Goal: Task Accomplishment & Management: Use online tool/utility

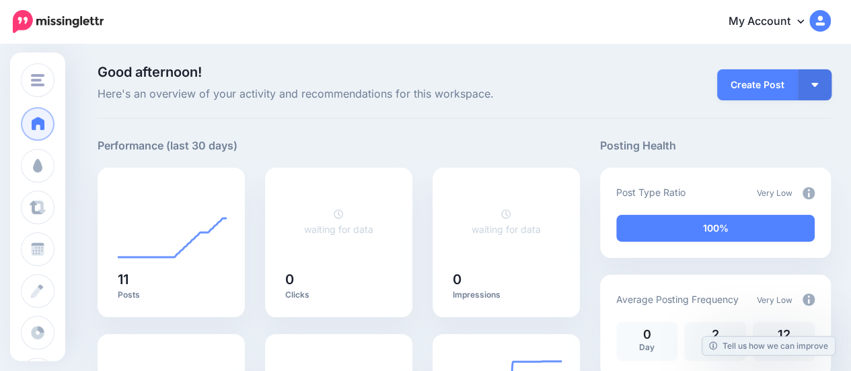
click at [262, 151] on div "**********" at bounding box center [339, 152] width 482 height 30
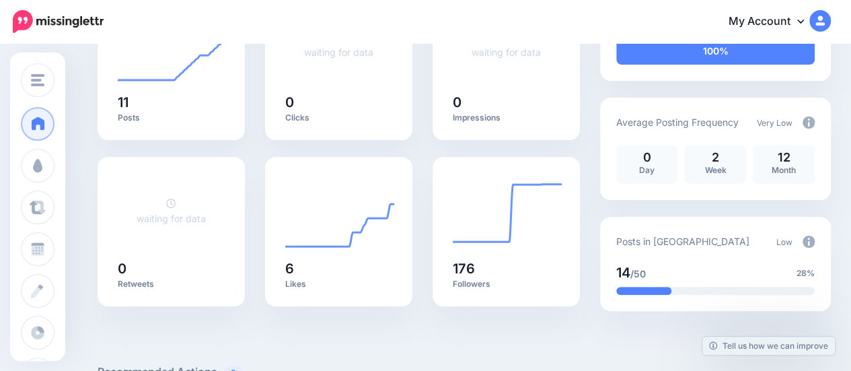
scroll to position [202, 0]
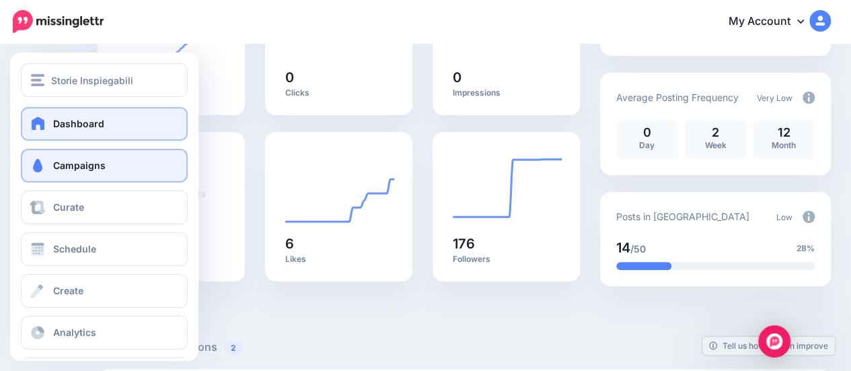
click at [47, 167] on link "Campaigns" at bounding box center [104, 166] width 167 height 34
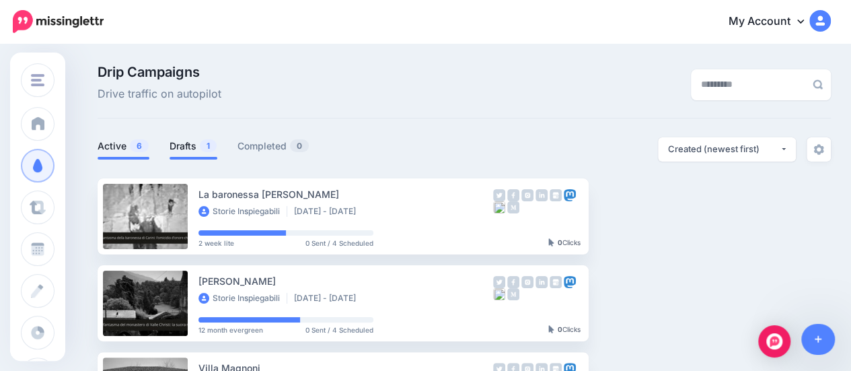
click at [196, 149] on link "Drafts 1" at bounding box center [193, 146] width 48 height 16
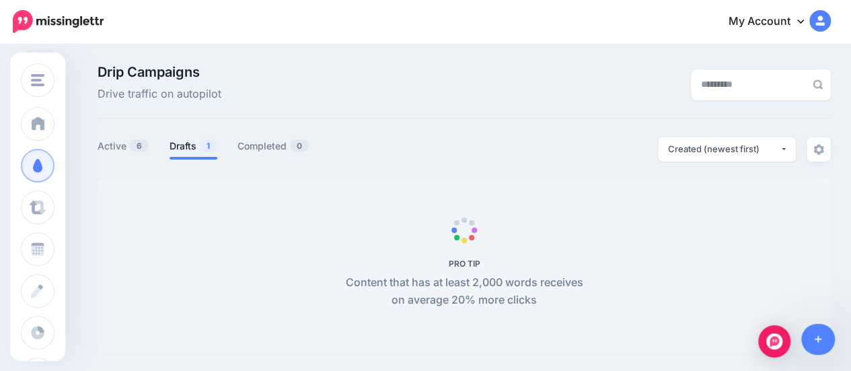
click at [179, 149] on link "Drafts 1" at bounding box center [193, 146] width 48 height 16
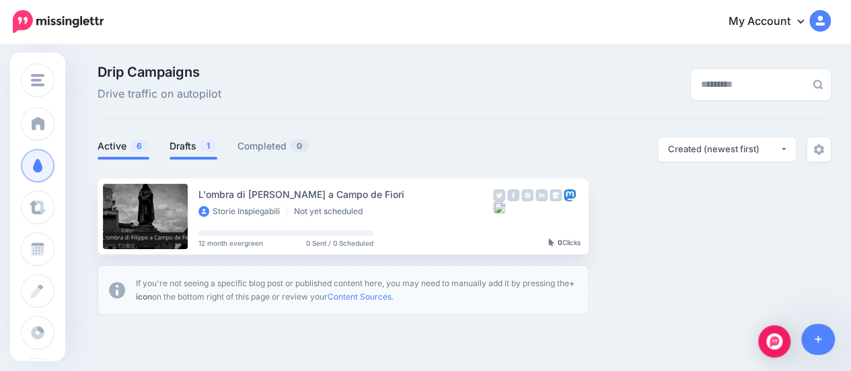
click at [114, 150] on link "Active 6" at bounding box center [124, 146] width 52 height 16
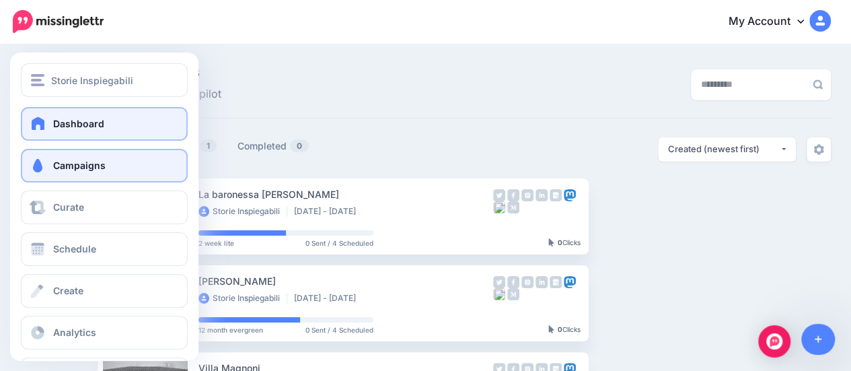
click at [59, 123] on span "Dashboard" at bounding box center [78, 123] width 51 height 11
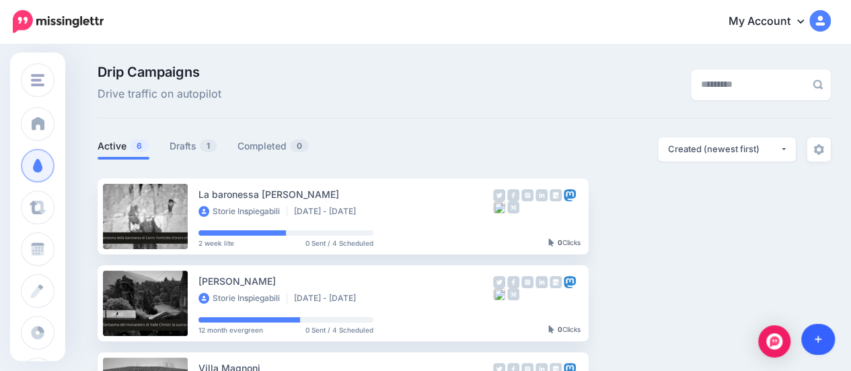
click at [818, 338] on icon at bounding box center [817, 339] width 7 height 7
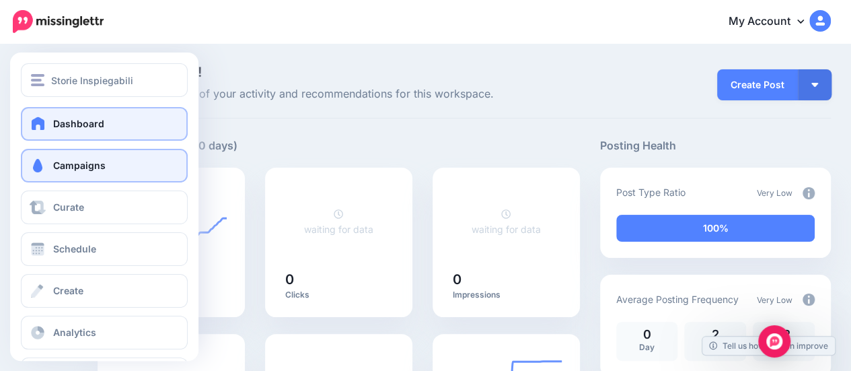
click at [86, 166] on span "Campaigns" at bounding box center [79, 164] width 52 height 11
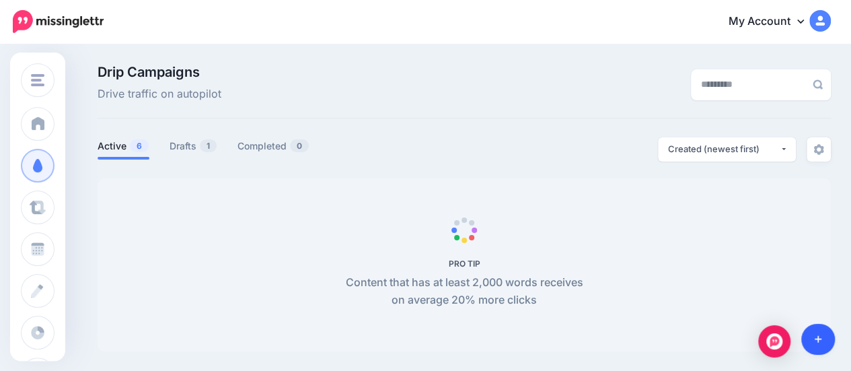
click at [818, 339] on icon at bounding box center [817, 339] width 7 height 7
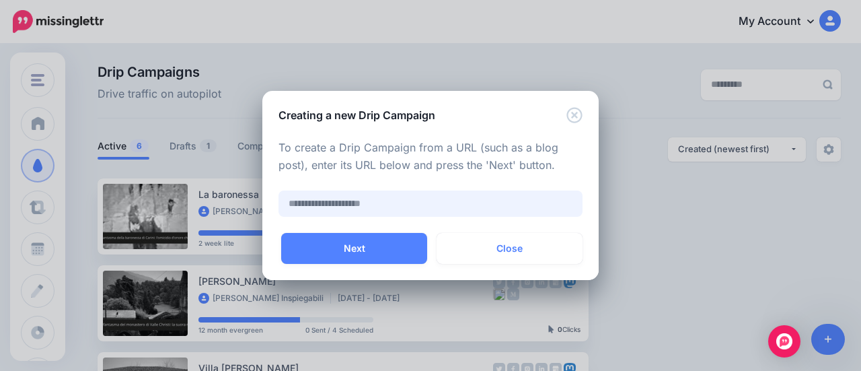
paste input "**********"
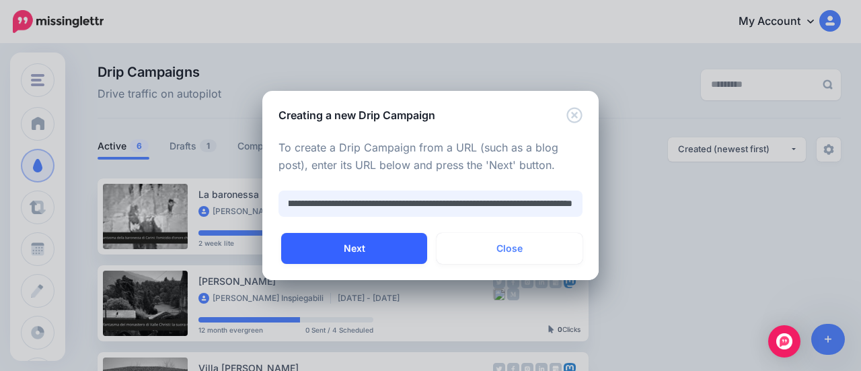
type input "**********"
click at [351, 247] on button "Next" at bounding box center [354, 248] width 146 height 31
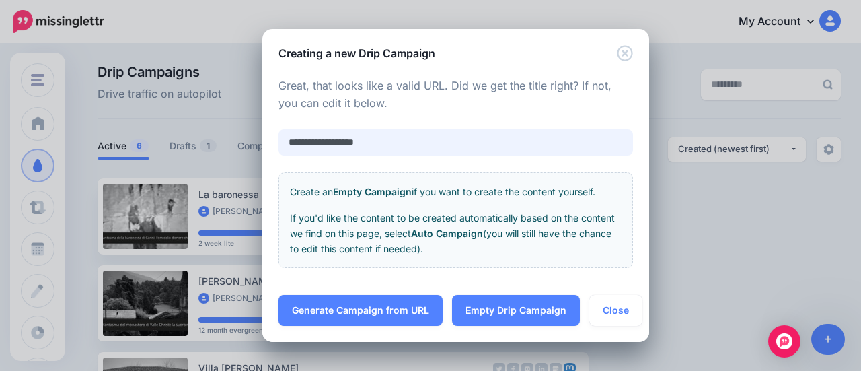
drag, startPoint x: 381, startPoint y: 143, endPoint x: 257, endPoint y: 142, distance: 123.7
click at [257, 142] on div "**********" at bounding box center [430, 185] width 861 height 371
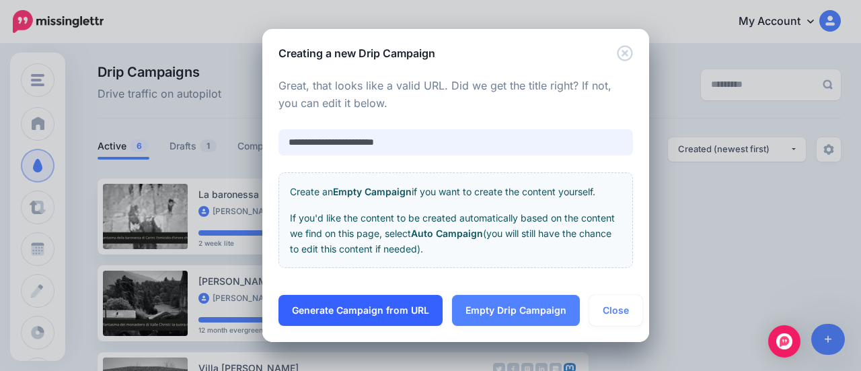
type input "**********"
click at [364, 310] on link "Generate Campaign from URL" at bounding box center [360, 310] width 164 height 31
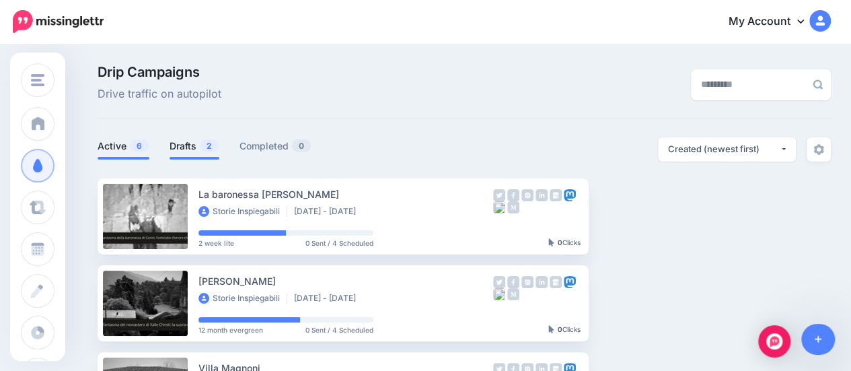
click at [180, 148] on link "Drafts 2" at bounding box center [194, 146] width 50 height 16
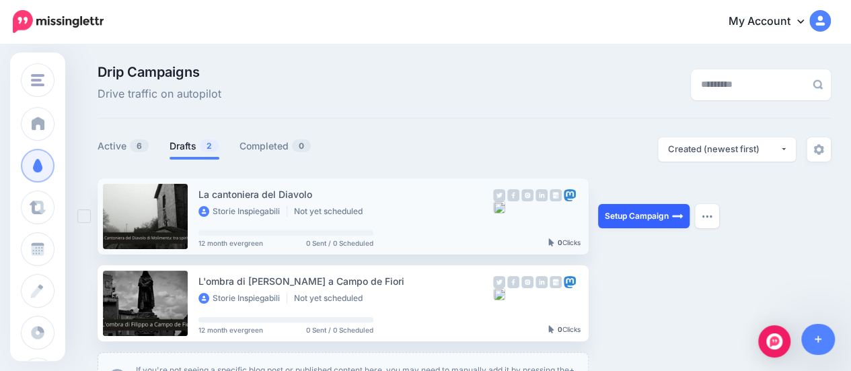
click at [645, 217] on link "Setup Campaign" at bounding box center [643, 216] width 91 height 24
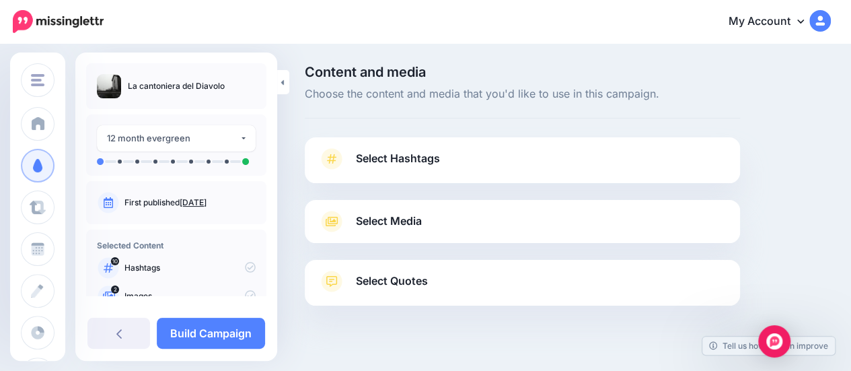
click at [389, 165] on span "Select Hashtags" at bounding box center [398, 158] width 84 height 18
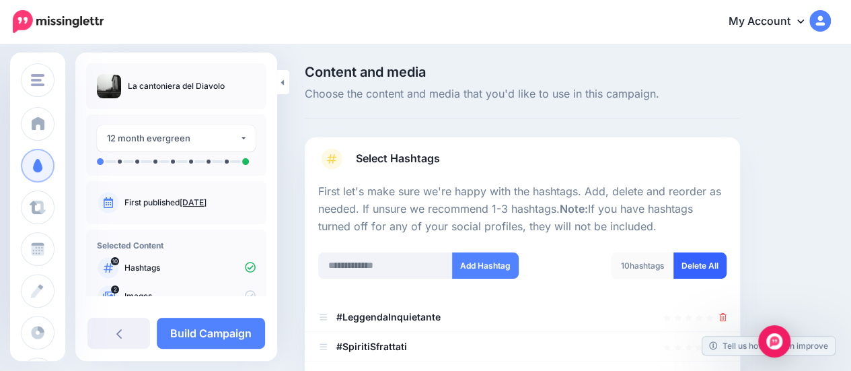
click at [711, 259] on link "Delete All" at bounding box center [699, 265] width 53 height 26
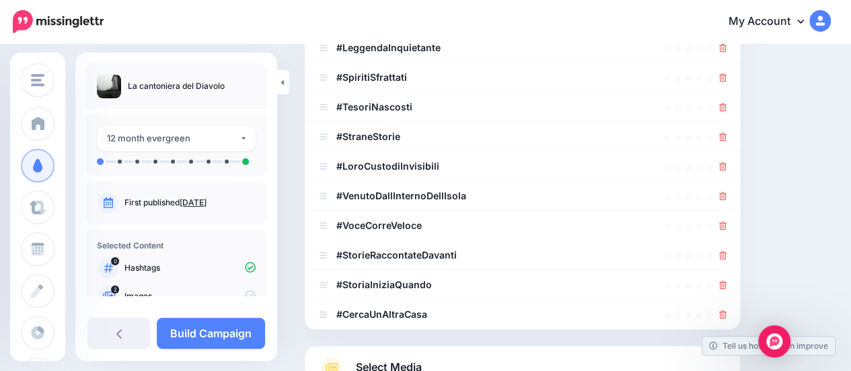
scroll to position [154, 0]
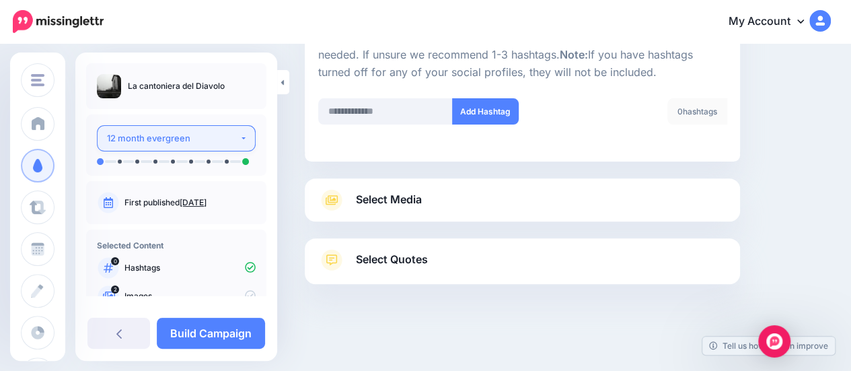
click at [153, 136] on div "12 month evergreen" at bounding box center [173, 137] width 132 height 15
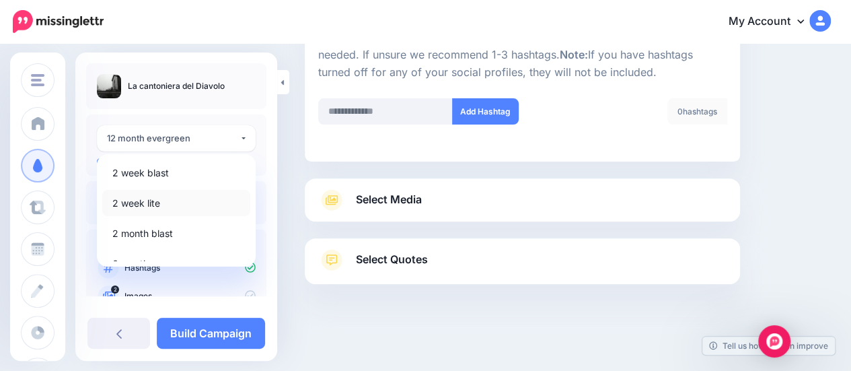
click at [157, 196] on span "2 week lite" at bounding box center [136, 203] width 48 height 16
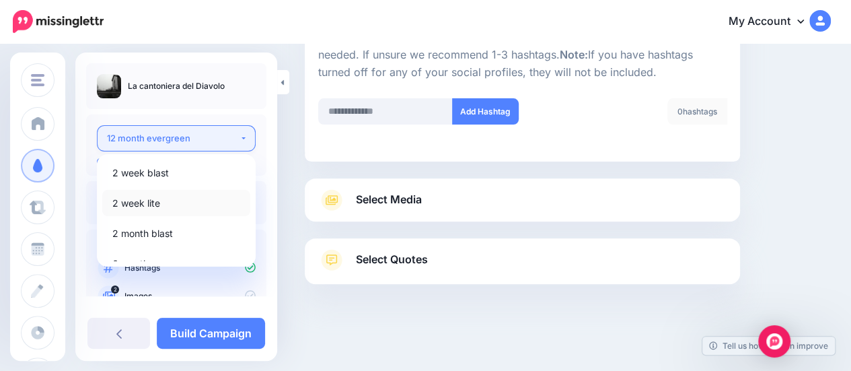
select select "******"
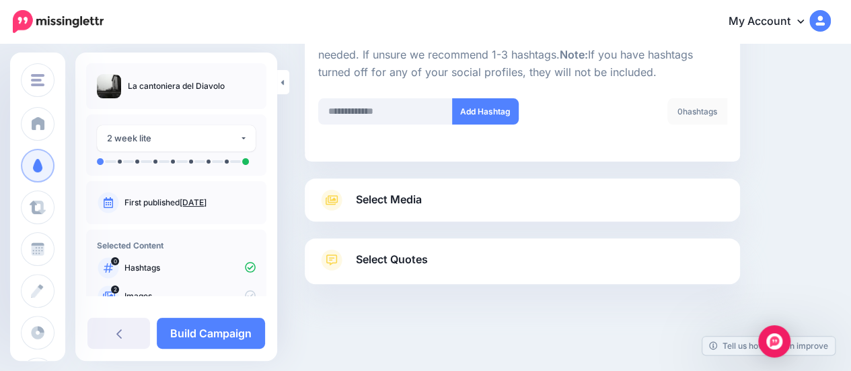
click at [387, 200] on span "Select Media" at bounding box center [389, 199] width 66 height 18
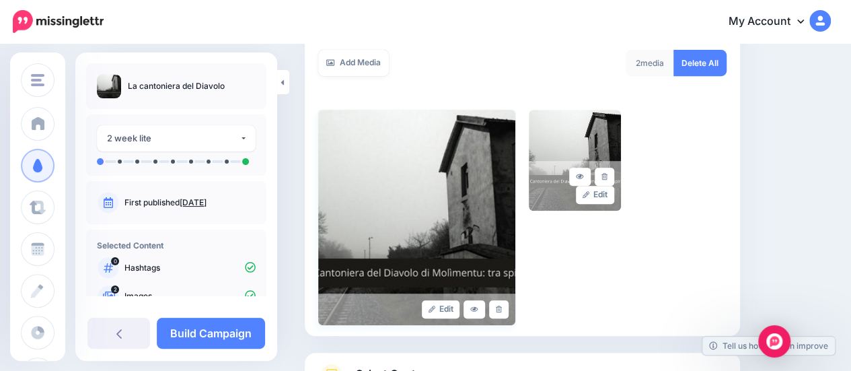
scroll to position [373, 0]
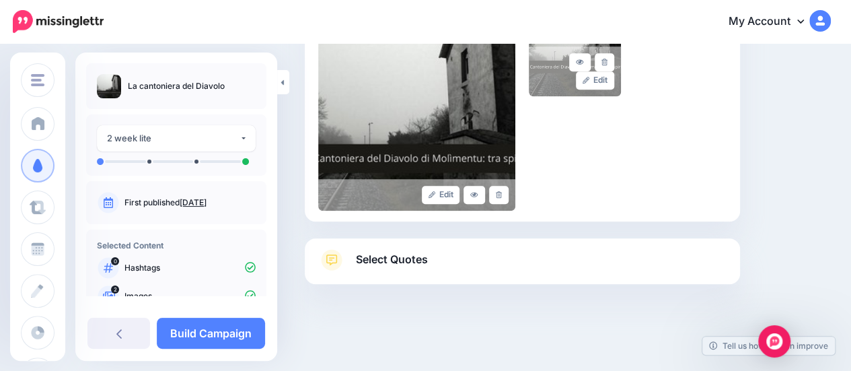
click at [387, 263] on span "Select Quotes" at bounding box center [392, 259] width 72 height 18
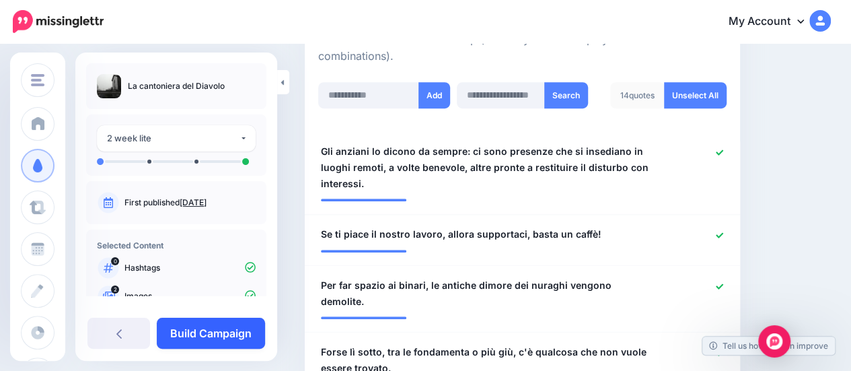
click at [206, 336] on link "Build Campaign" at bounding box center [211, 332] width 108 height 31
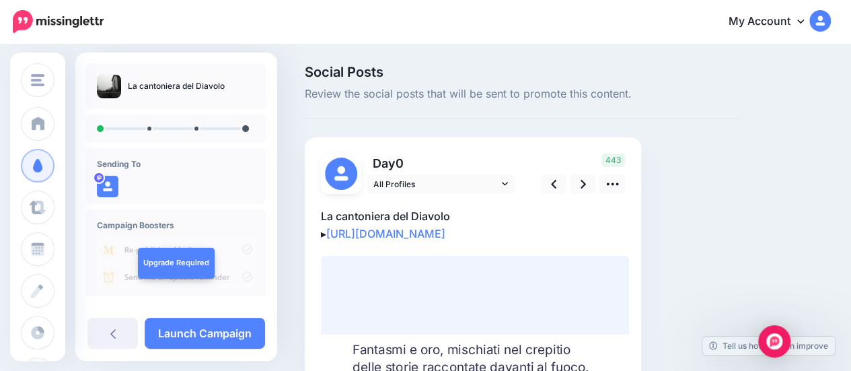
click at [475, 233] on p "La cantoniera del Diavolo ▸ https://bit.ly/3HdcLpM" at bounding box center [473, 224] width 304 height 35
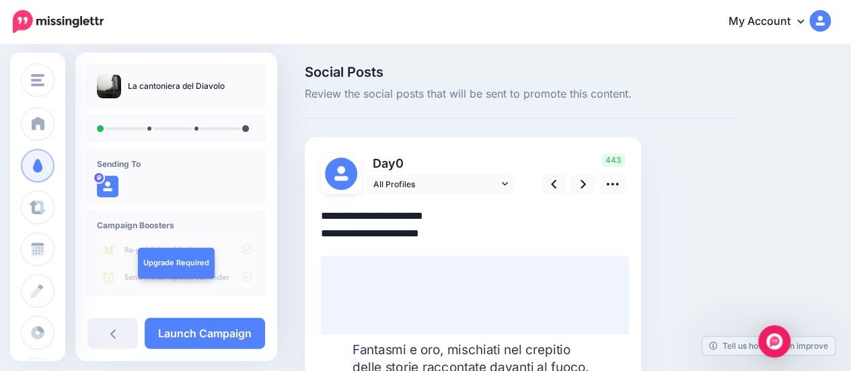
drag, startPoint x: 475, startPoint y: 233, endPoint x: 320, endPoint y: 203, distance: 158.3
click at [320, 203] on div "Day 0 All Profiles" at bounding box center [473, 281] width 336 height 288
paste textarea "**********"
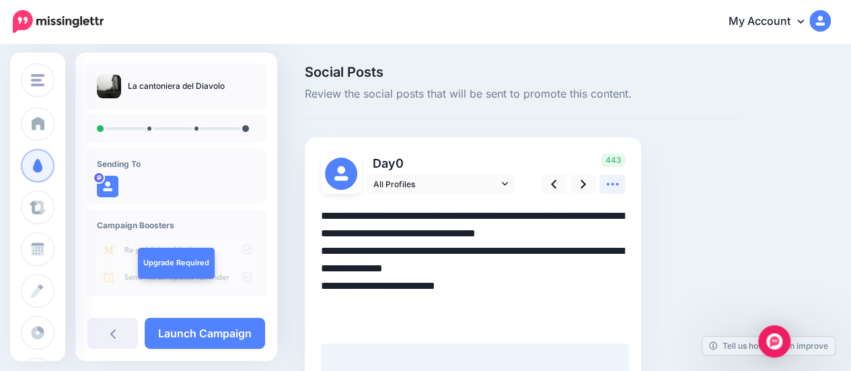
click at [609, 182] on icon at bounding box center [612, 184] width 14 height 14
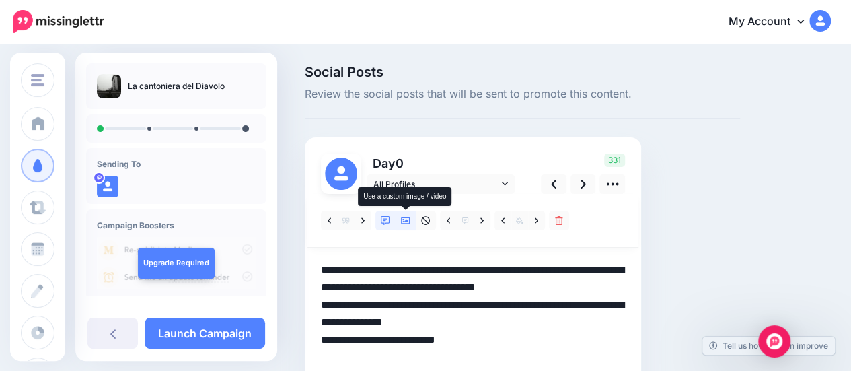
click at [407, 222] on icon at bounding box center [405, 220] width 9 height 9
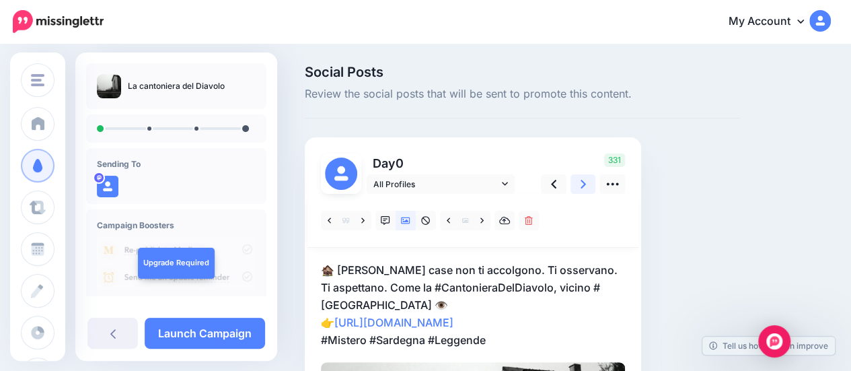
click at [588, 184] on link at bounding box center [583, 184] width 26 height 20
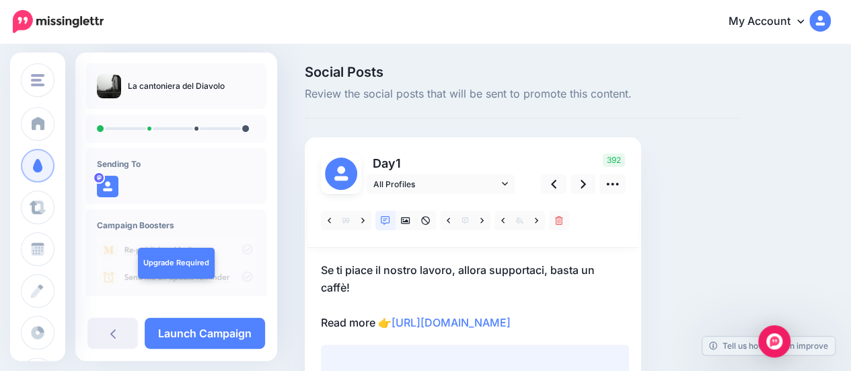
click at [535, 314] on p "Se ti piace il nostro lavoro, allora supportaci, basta un caffè! Read more 👉 ht…" at bounding box center [473, 296] width 304 height 70
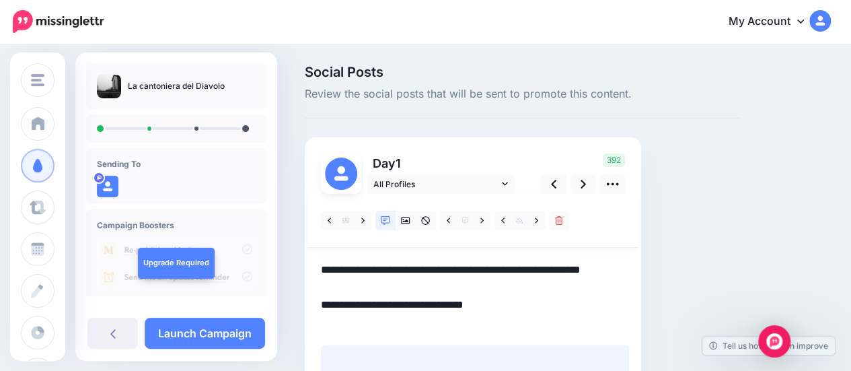
drag, startPoint x: 527, startPoint y: 321, endPoint x: 310, endPoint y: 264, distance: 224.4
click at [311, 264] on div "Day 1 All Profiles" at bounding box center [473, 325] width 336 height 377
paste textarea "**********"
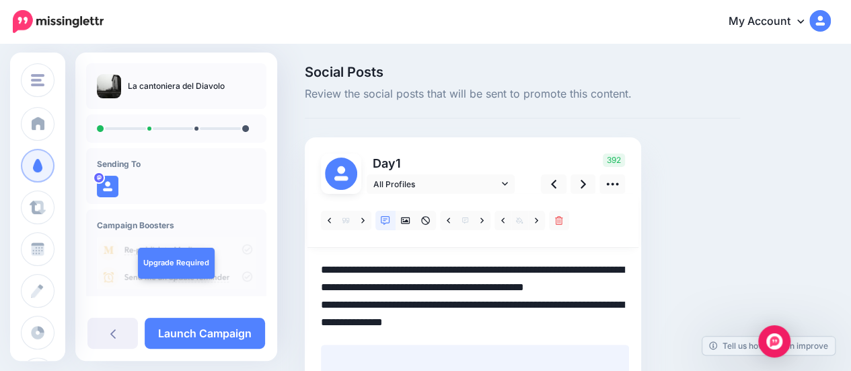
scroll to position [10, 0]
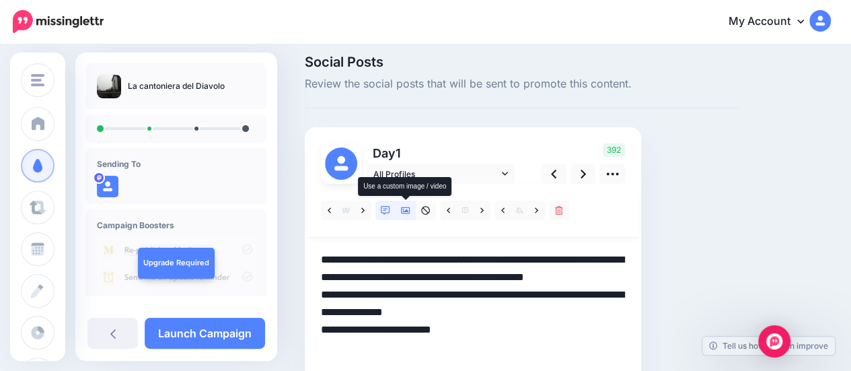
click at [405, 208] on icon at bounding box center [405, 210] width 9 height 9
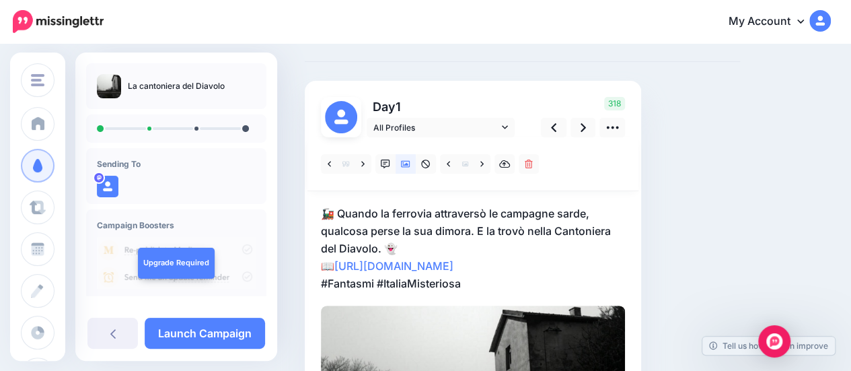
scroll to position [106, 0]
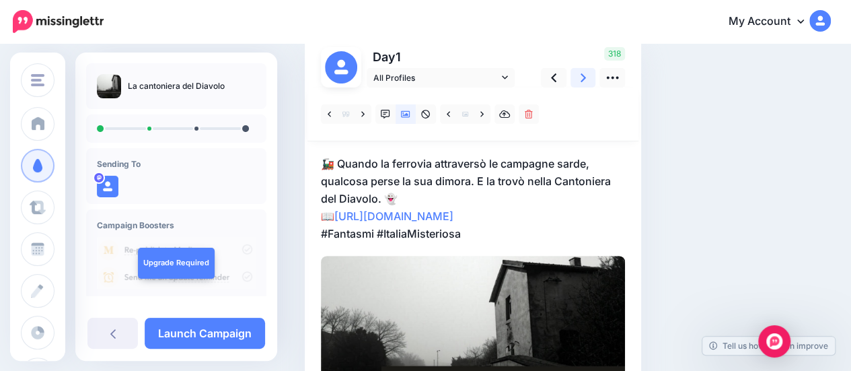
click at [581, 80] on icon at bounding box center [582, 77] width 5 height 9
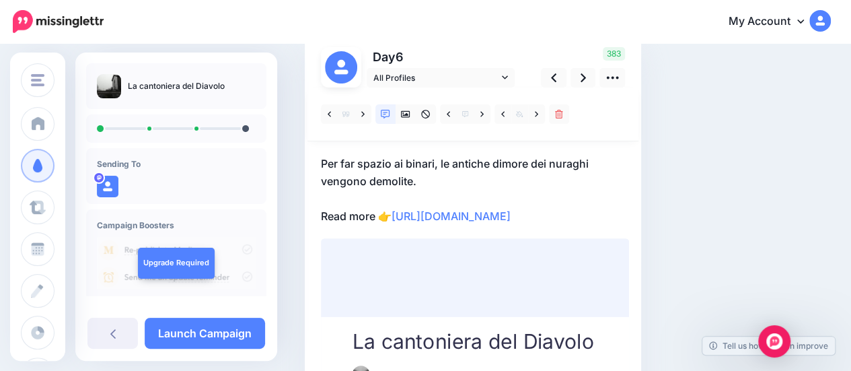
drag, startPoint x: 539, startPoint y: 208, endPoint x: 507, endPoint y: 215, distance: 33.1
click at [531, 209] on p "Per far spazio ai binari, le antiche dimore dei nuraghi vengono demolite. Read …" at bounding box center [473, 190] width 304 height 70
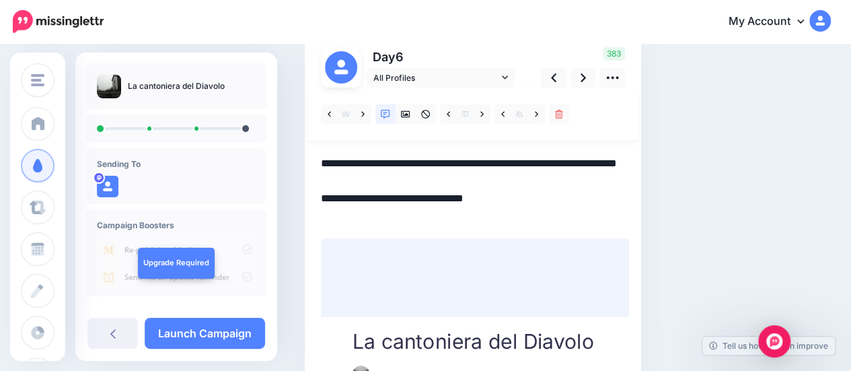
drag, startPoint x: 545, startPoint y: 217, endPoint x: 314, endPoint y: 158, distance: 237.9
click at [314, 158] on div "Day 6 All Profiles" at bounding box center [473, 219] width 336 height 377
paste textarea "**********"
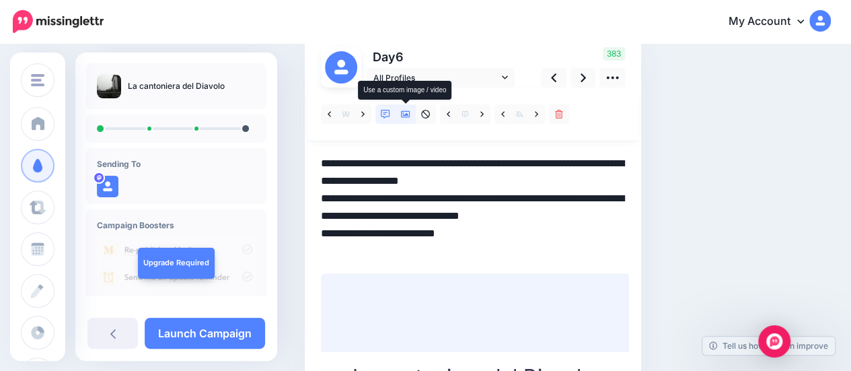
click at [403, 115] on icon at bounding box center [405, 114] width 9 height 9
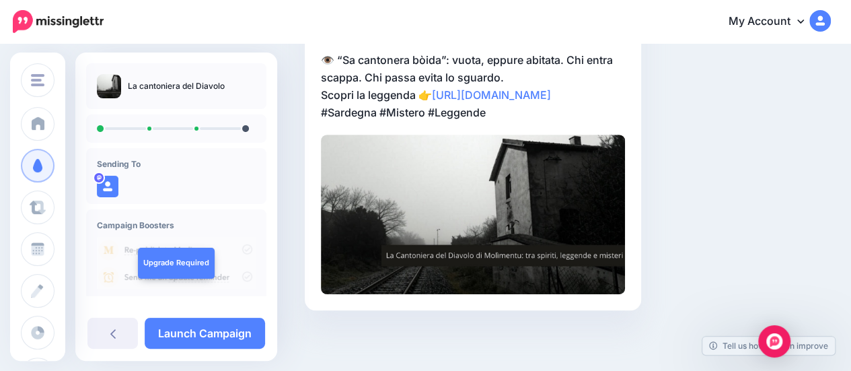
scroll to position [0, 0]
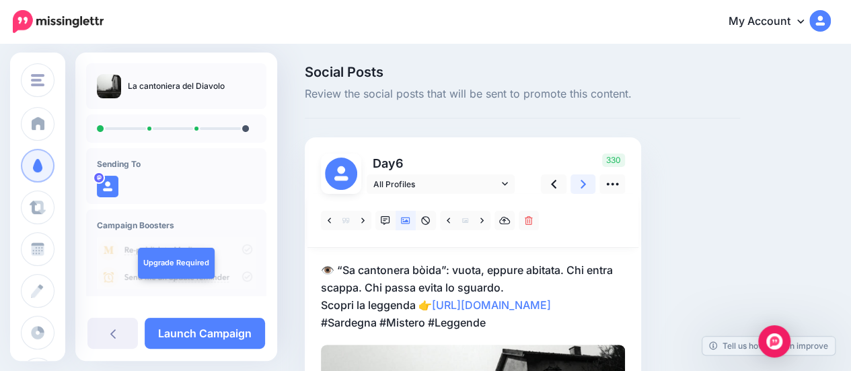
click at [579, 184] on link at bounding box center [583, 184] width 26 height 20
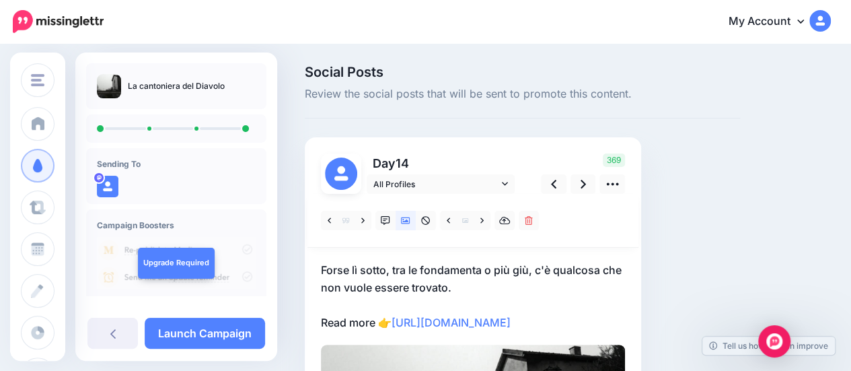
click at [537, 323] on p "Forse lì sotto, tra le fondamenta o più giù, c'è qualcosa che non vuole essere …" at bounding box center [473, 296] width 304 height 70
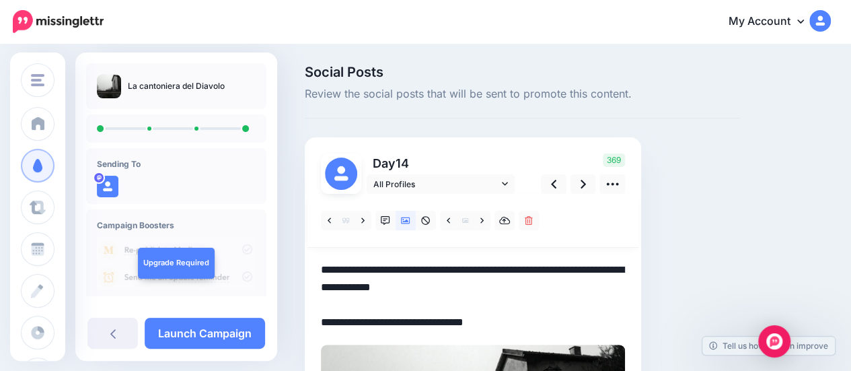
drag, startPoint x: 527, startPoint y: 323, endPoint x: 304, endPoint y: 264, distance: 230.3
click at [305, 264] on div "Day 14 All Profiles" at bounding box center [473, 328] width 336 height 383
paste textarea "**********"
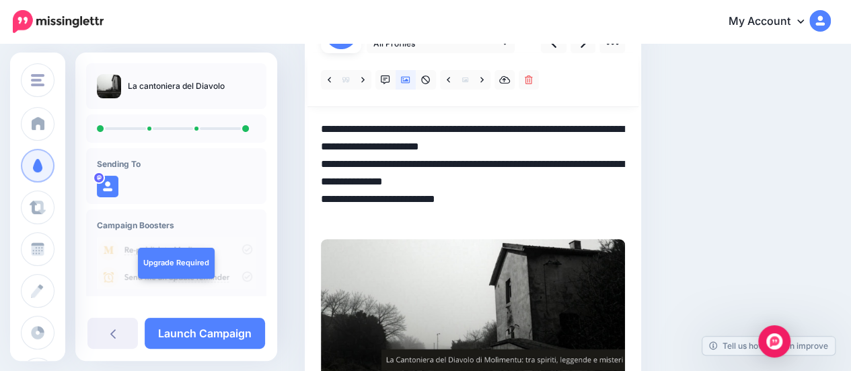
scroll to position [43, 0]
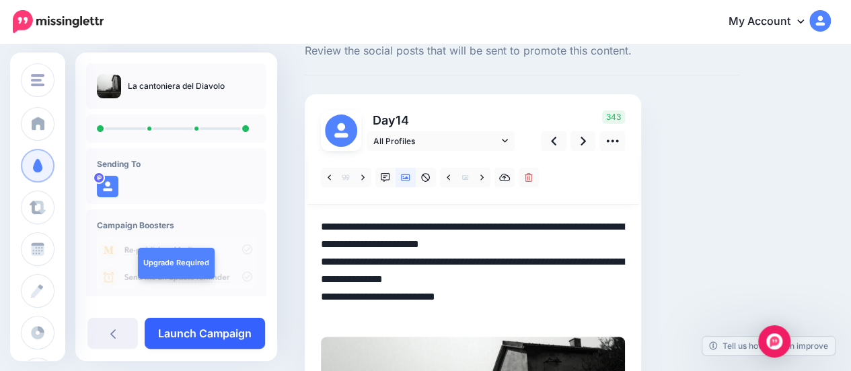
type textarea "**********"
click at [219, 332] on link "Launch Campaign" at bounding box center [205, 332] width 120 height 31
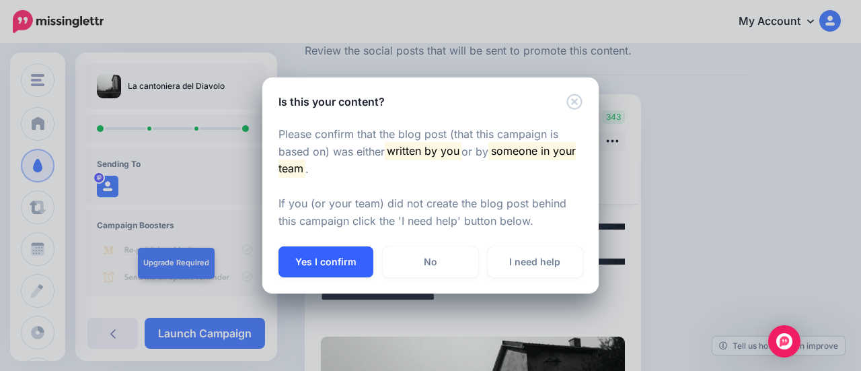
click at [322, 256] on button "Yes I confirm" at bounding box center [325, 261] width 95 height 31
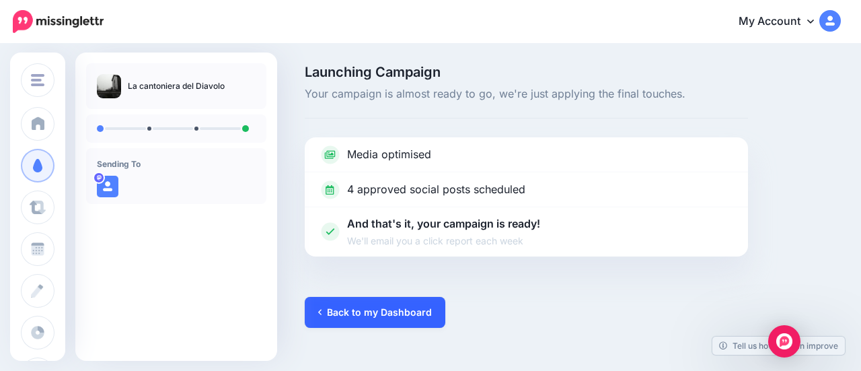
click at [364, 307] on link "Back to my Dashboard" at bounding box center [375, 312] width 141 height 31
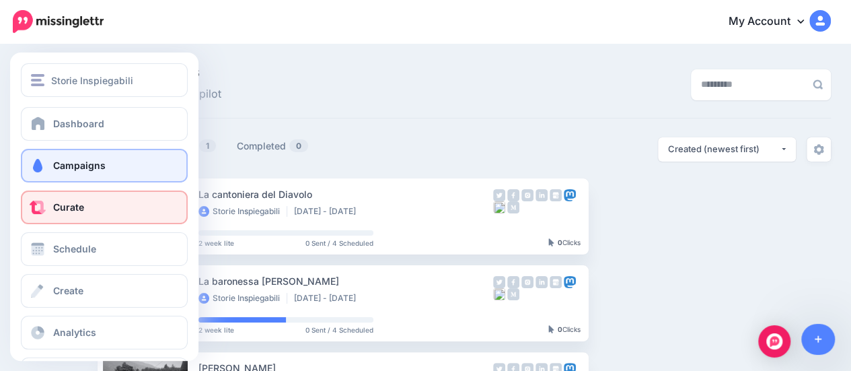
click at [60, 208] on span "Curate" at bounding box center [68, 206] width 31 height 11
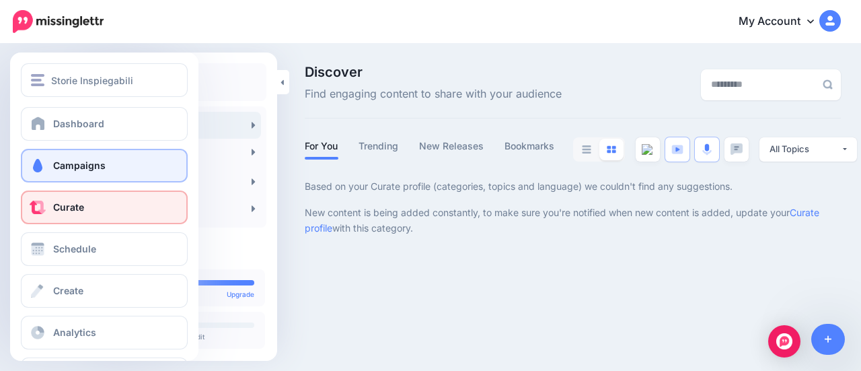
click at [54, 164] on span "Campaigns" at bounding box center [79, 164] width 52 height 11
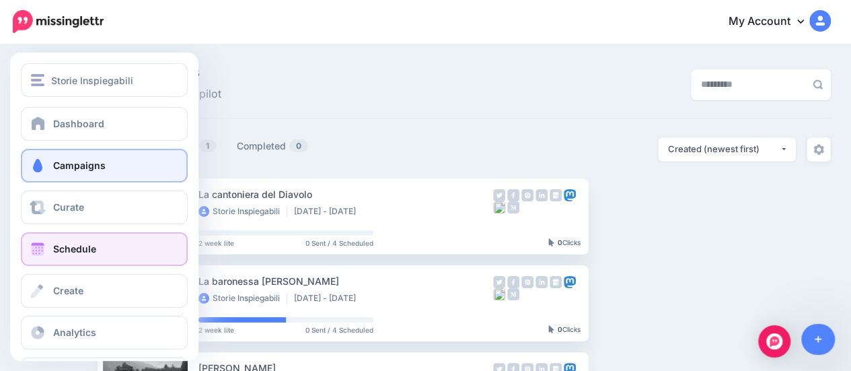
click at [59, 251] on span "Schedule" at bounding box center [74, 248] width 43 height 11
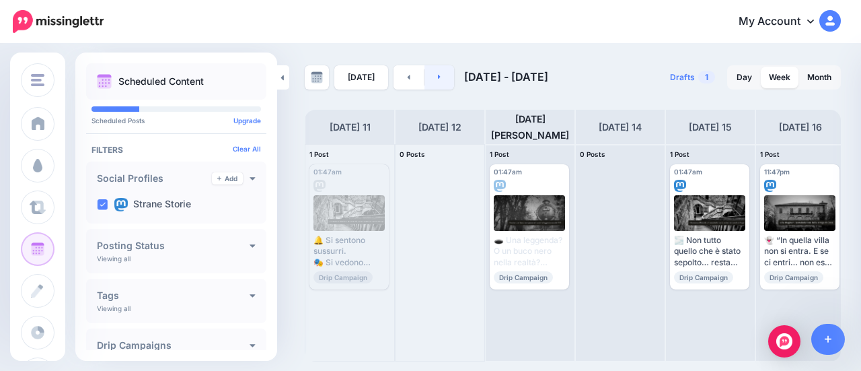
click at [438, 75] on link at bounding box center [439, 77] width 30 height 24
